Goal: Task Accomplishment & Management: Use online tool/utility

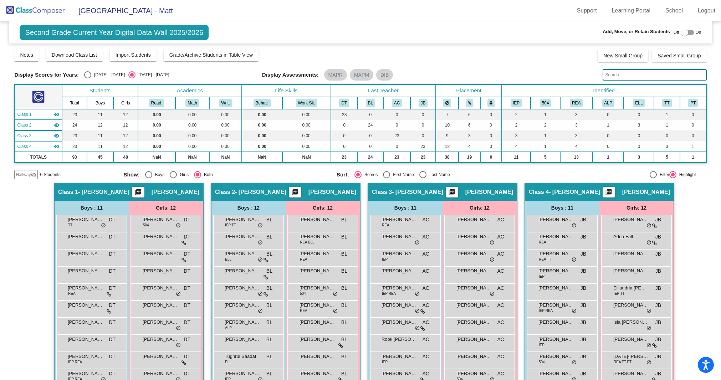
click at [50, 11] on img at bounding box center [35, 10] width 71 height 21
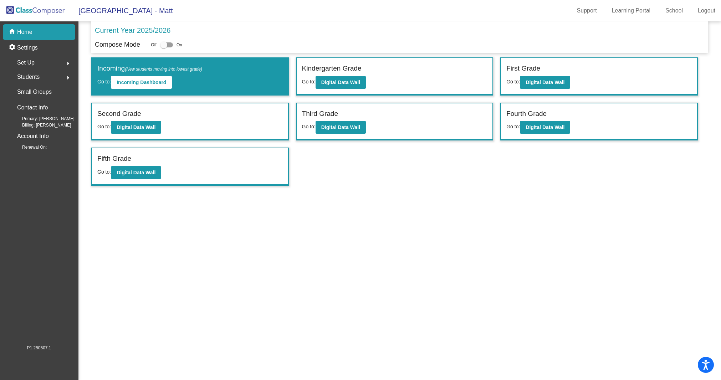
click at [542, 73] on div "First Grade" at bounding box center [600, 70] width 186 height 12
click at [542, 80] on b "Digital Data Wall" at bounding box center [545, 83] width 39 height 6
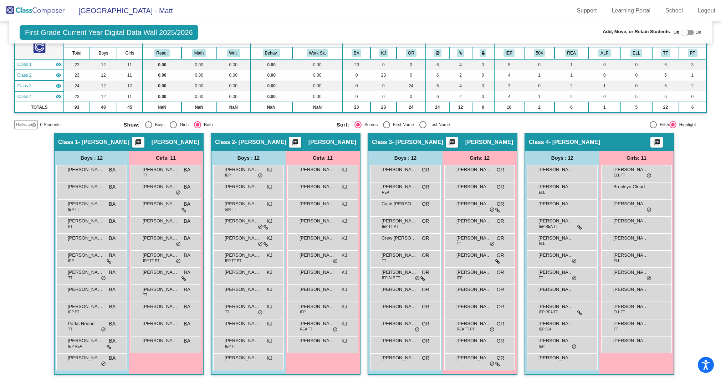
scroll to position [14, 0]
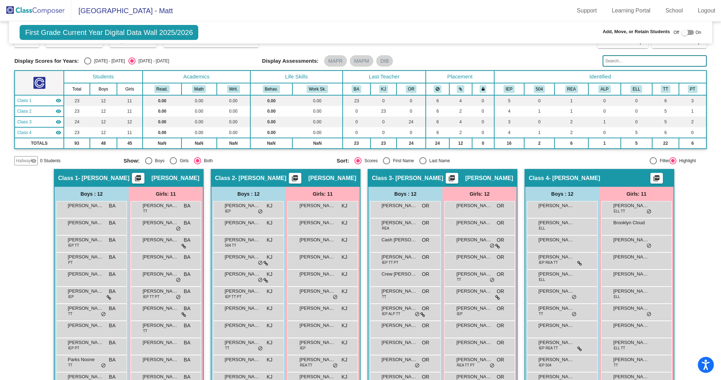
click at [90, 59] on div "Select an option" at bounding box center [87, 60] width 7 height 7
click at [88, 65] on input "[DATE] - [DATE]" at bounding box center [87, 65] width 0 height 0
radio input "true"
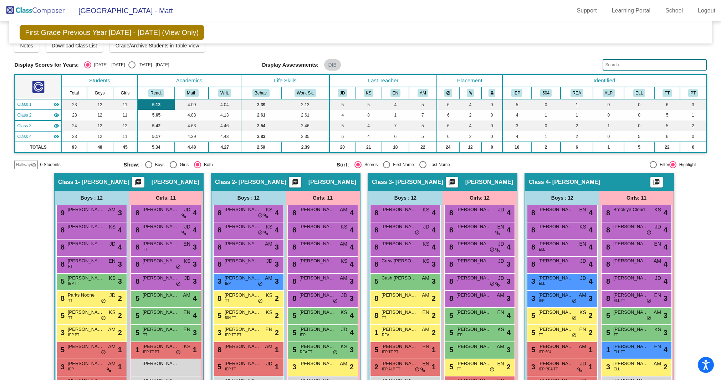
scroll to position [0, 0]
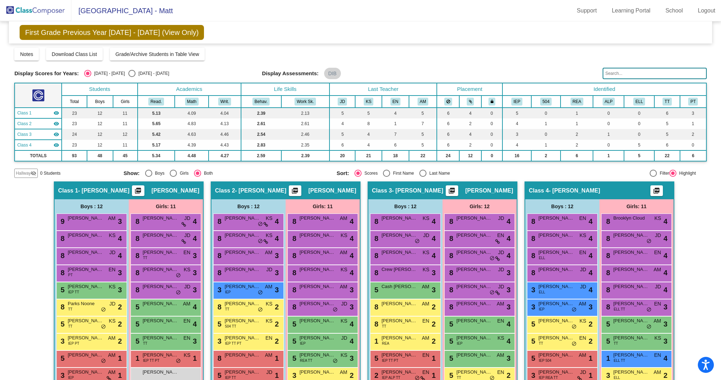
click at [32, 10] on img at bounding box center [35, 10] width 71 height 21
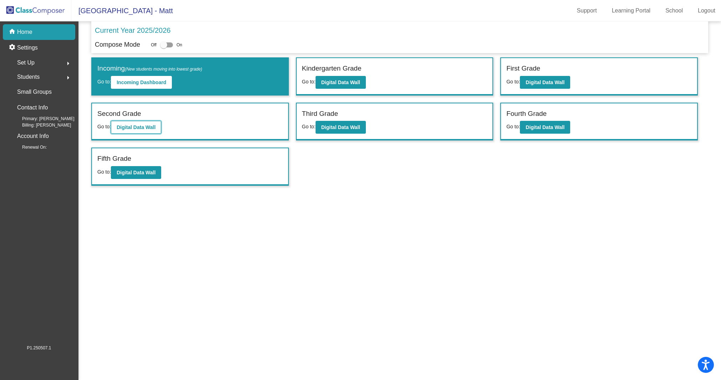
click at [149, 125] on b "Digital Data Wall" at bounding box center [136, 128] width 39 height 6
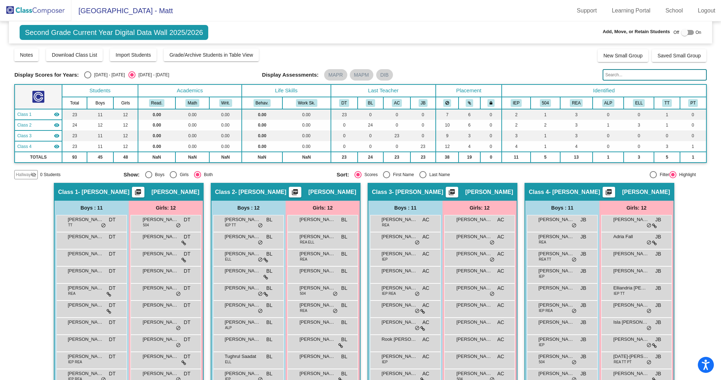
click at [92, 72] on div "[DATE] - [DATE]" at bounding box center [108, 75] width 34 height 6
click at [88, 78] on input "[DATE] - [DATE]" at bounding box center [87, 78] width 0 height 0
radio input "true"
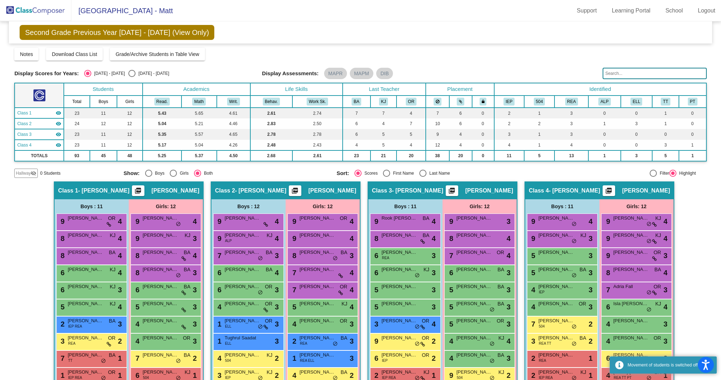
scroll to position [49, 0]
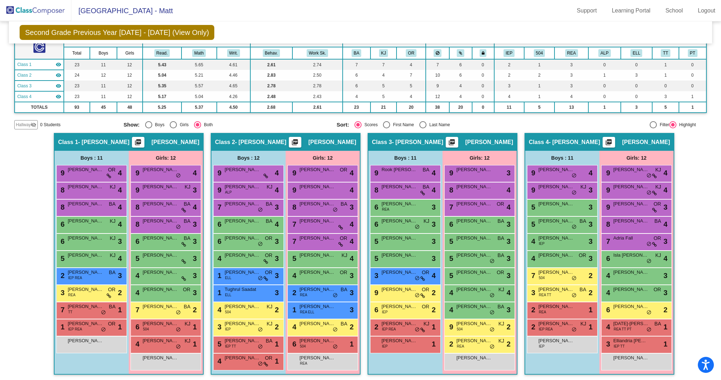
click at [272, 17] on mat-toolbar "[GEOGRAPHIC_DATA] - Matt Support Learning Portal School Logout" at bounding box center [360, 10] width 721 height 21
click at [34, 14] on img at bounding box center [35, 10] width 71 height 21
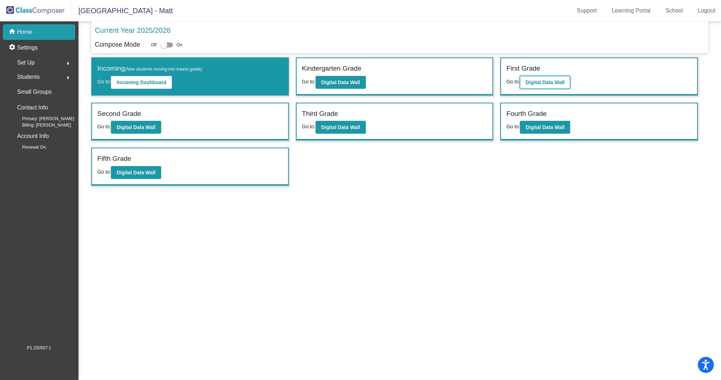
click at [551, 80] on b "Digital Data Wall" at bounding box center [545, 83] width 39 height 6
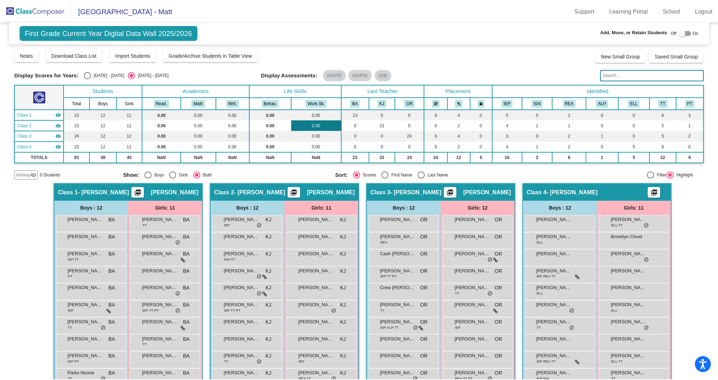
scroll to position [50, 0]
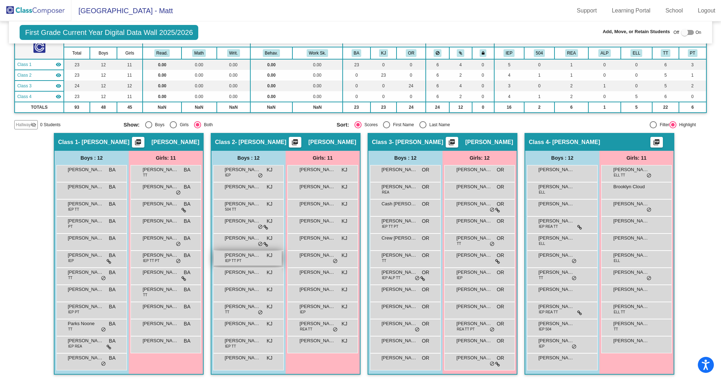
click at [244, 255] on span "[PERSON_NAME] [PERSON_NAME]" at bounding box center [243, 255] width 36 height 7
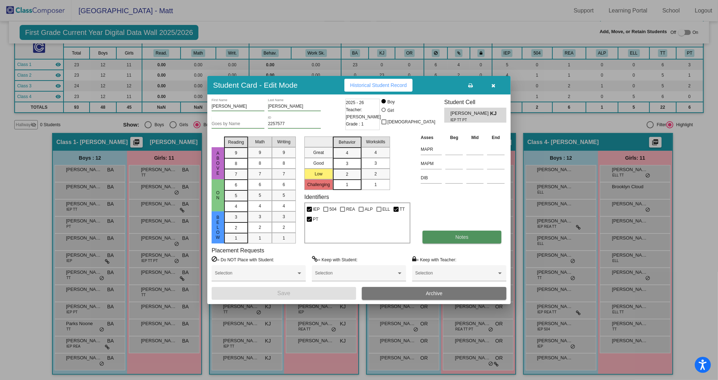
click at [458, 237] on span "Notes" at bounding box center [461, 237] width 13 height 6
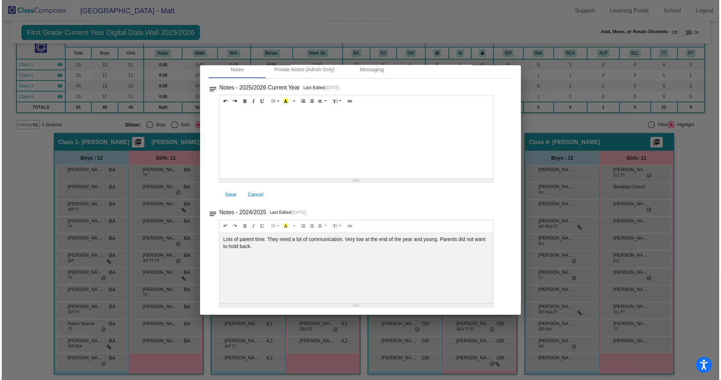
scroll to position [0, 0]
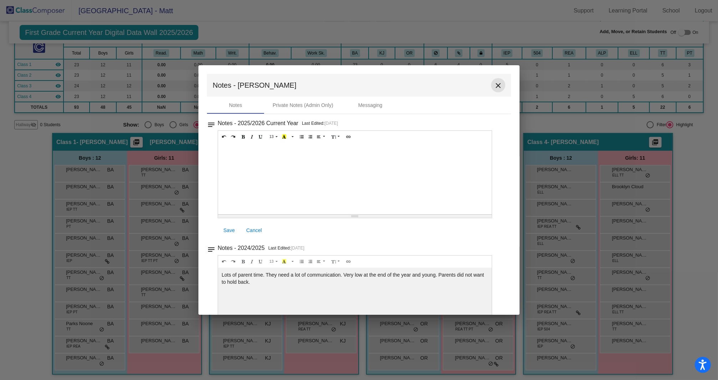
click at [496, 84] on mat-icon "close" at bounding box center [498, 85] width 9 height 9
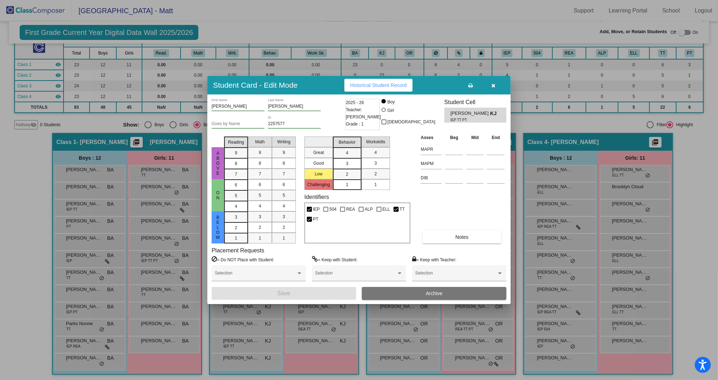
click at [533, 124] on div at bounding box center [359, 190] width 718 height 380
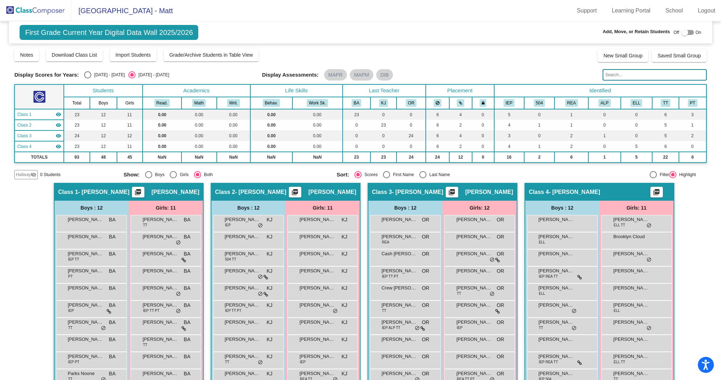
click at [95, 75] on div "[DATE] - [DATE]" at bounding box center [108, 75] width 34 height 6
click at [88, 78] on input "[DATE] - [DATE]" at bounding box center [87, 78] width 0 height 0
radio input "true"
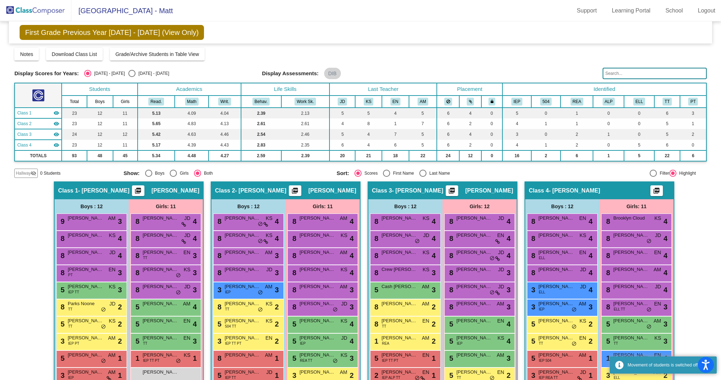
scroll to position [49, 0]
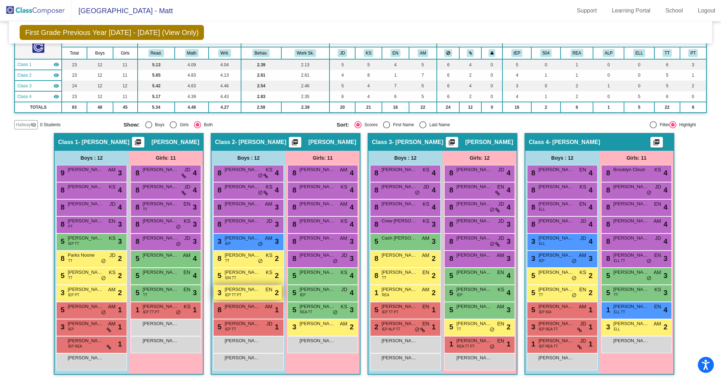
click at [245, 295] on div "3 [PERSON_NAME] [PERSON_NAME] IEP TT PT EN lock do_not_disturb_alt 2" at bounding box center [248, 292] width 68 height 15
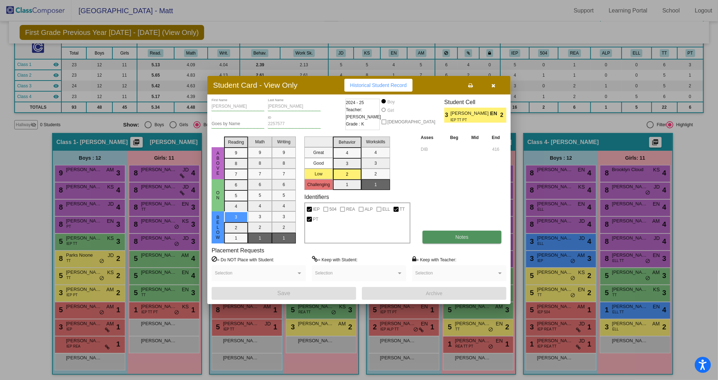
click at [469, 234] on button "Notes" at bounding box center [461, 237] width 78 height 13
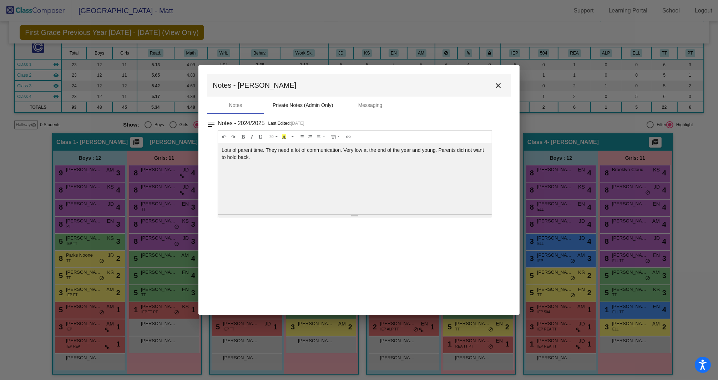
click at [305, 107] on div "Private Notes (Admin Only)" at bounding box center [303, 105] width 61 height 7
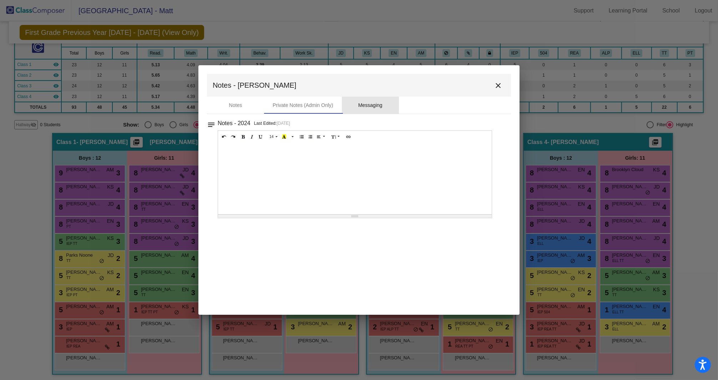
click at [367, 109] on div "Messaging" at bounding box center [370, 105] width 57 height 17
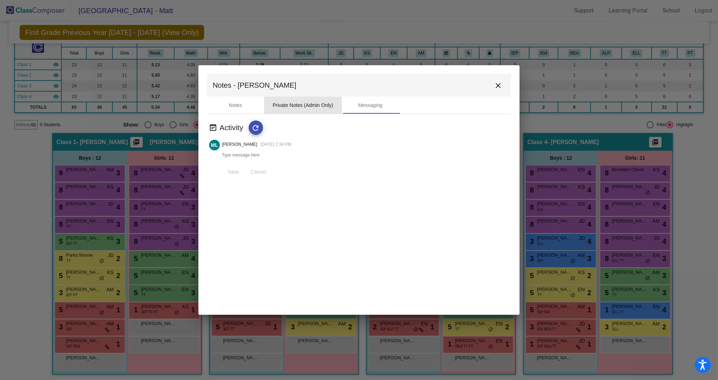
click at [296, 104] on div "Private Notes (Admin Only)" at bounding box center [303, 105] width 61 height 7
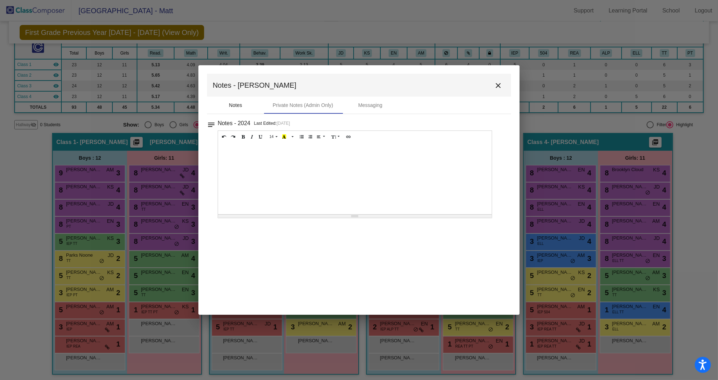
click at [230, 108] on div "Notes" at bounding box center [235, 105] width 13 height 7
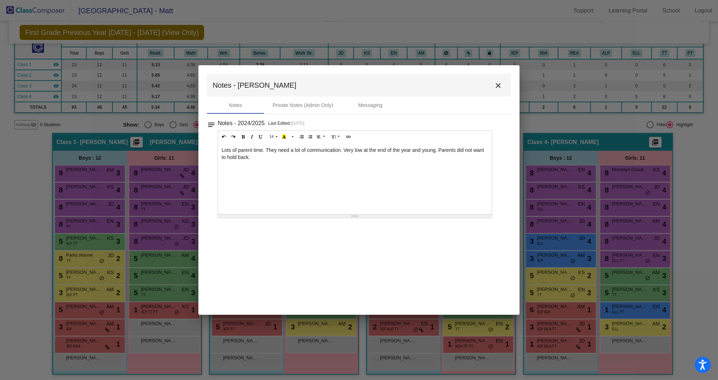
click at [501, 84] on mat-icon "close" at bounding box center [498, 85] width 9 height 9
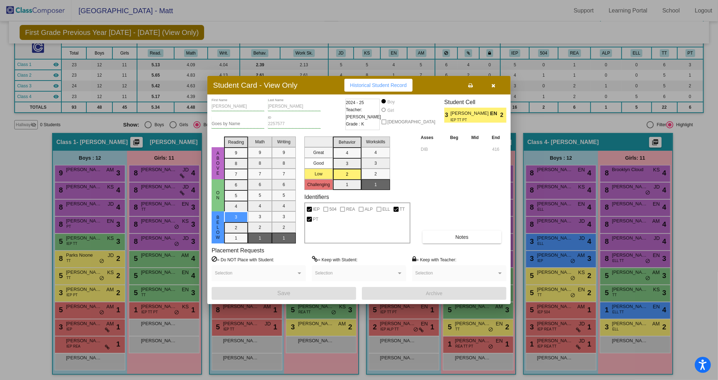
click at [492, 90] on button "button" at bounding box center [493, 85] width 23 height 13
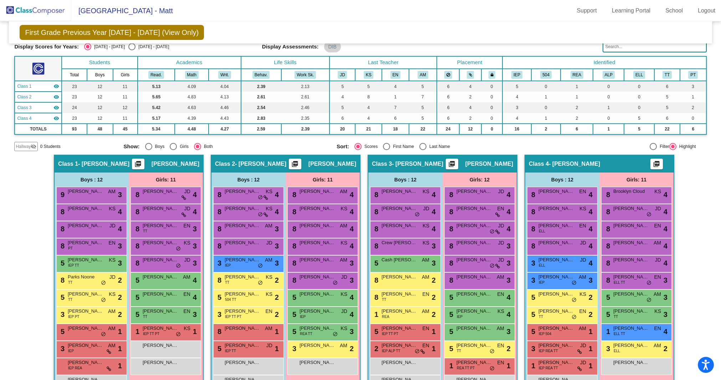
scroll to position [0, 0]
